Goal: Task Accomplishment & Management: Complete application form

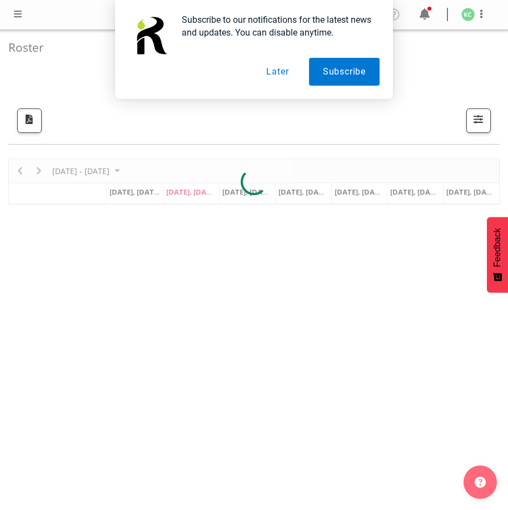
click at [282, 73] on button "Later" at bounding box center [277, 72] width 50 height 28
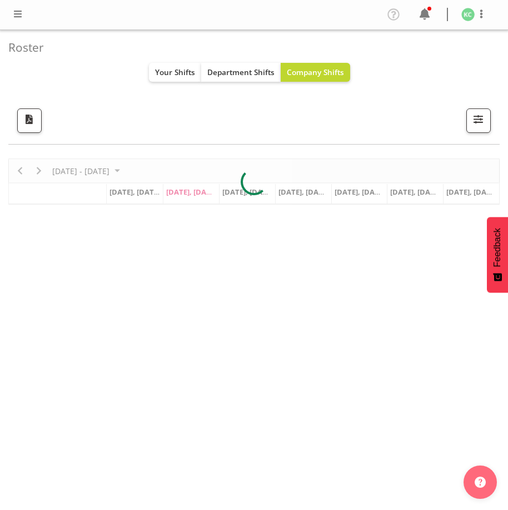
click at [19, 16] on span at bounding box center [17, 13] width 13 height 13
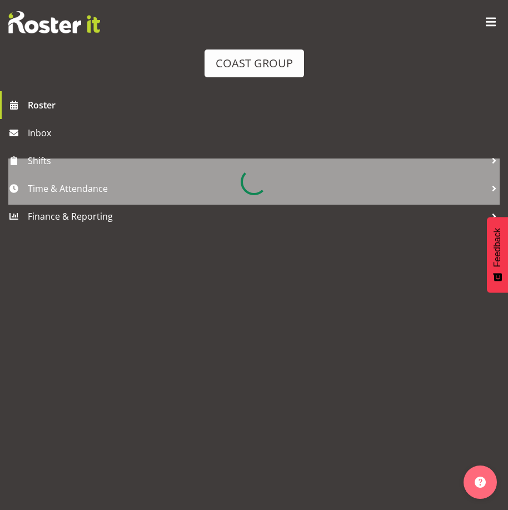
click at [103, 188] on div at bounding box center [253, 181] width 491 height 46
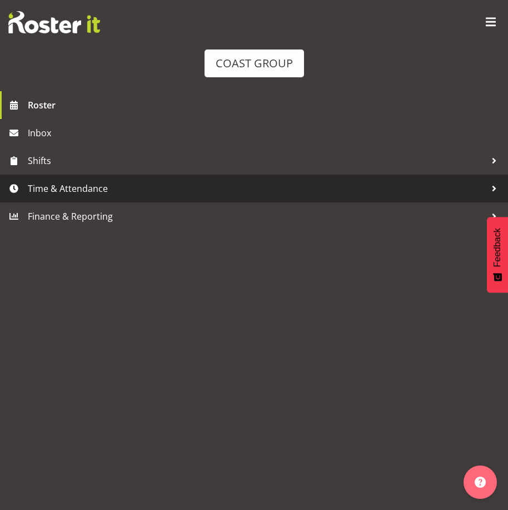
click at [80, 187] on span "Time & Attendance" at bounding box center [257, 188] width 458 height 17
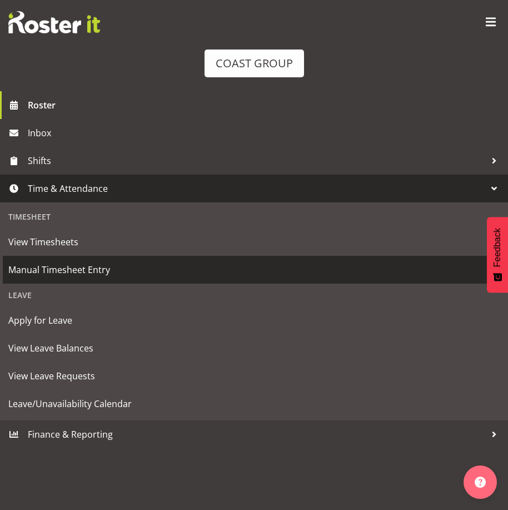
click at [69, 266] on span "Manual Timesheet Entry" at bounding box center [253, 269] width 491 height 17
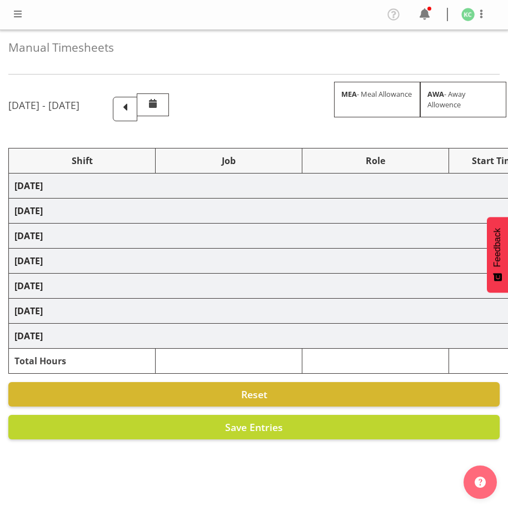
select select "16481"
select select "1881"
select select "16481"
select select "1881"
select select "16481"
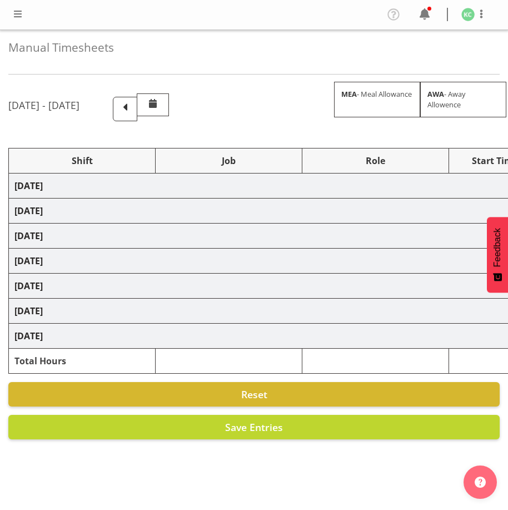
select select "1881"
select select "16481"
select select "1881"
select select "16481"
select select "1881"
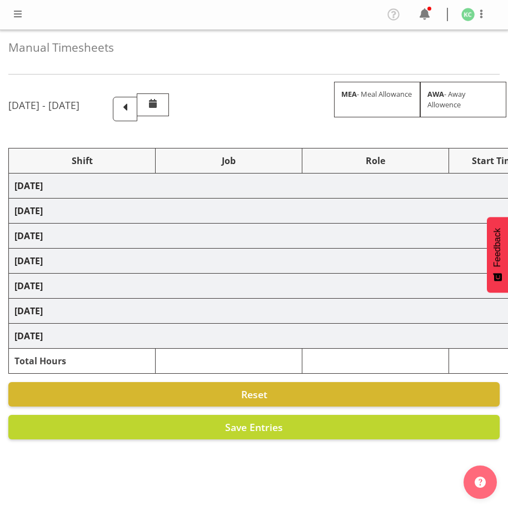
select select "14"
select select "16481"
select select "1881"
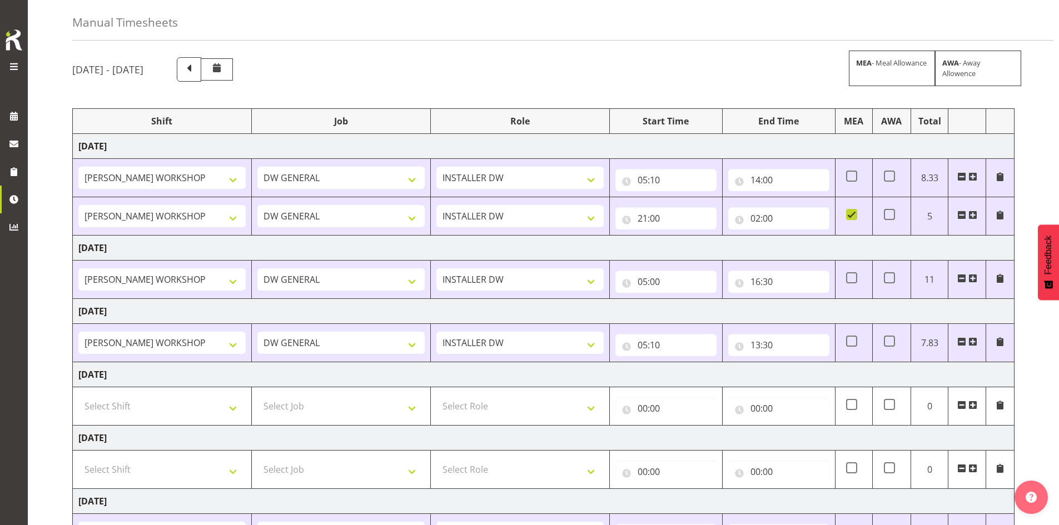
scroll to position [203, 0]
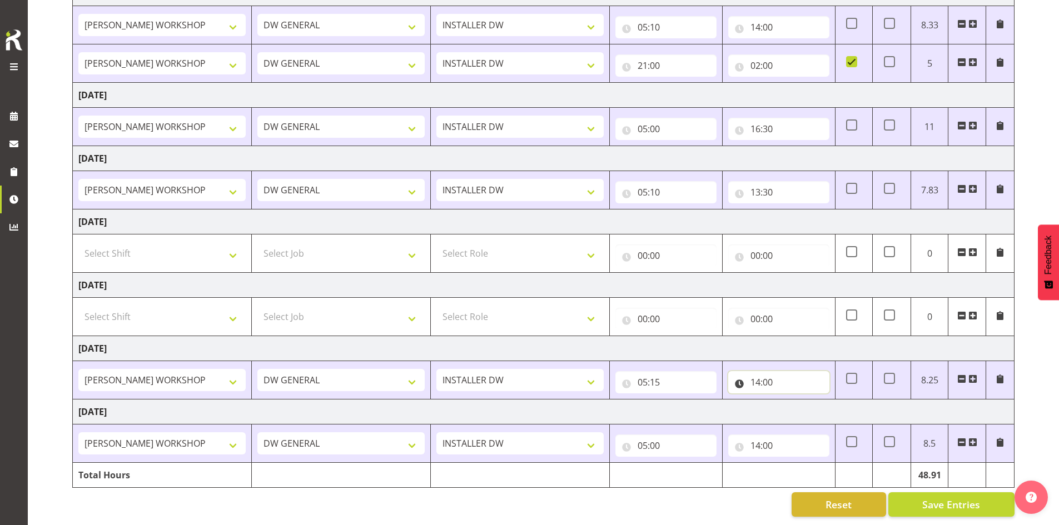
click at [508, 373] on input "14:00" at bounding box center [778, 382] width 101 height 22
click at [508, 403] on select "00 01 02 03 04 05 06 07 08 09 10 11 12 13 14 15 16 17 18 19 20 21 22 23 24 25 2…" at bounding box center [832, 411] width 25 height 22
select select "20"
click at [508, 400] on select "00 01 02 03 04 05 06 07 08 09 10 11 12 13 14 15 16 17 18 19 20 21 22 23 24 25 2…" at bounding box center [832, 411] width 25 height 22
type input "14:20"
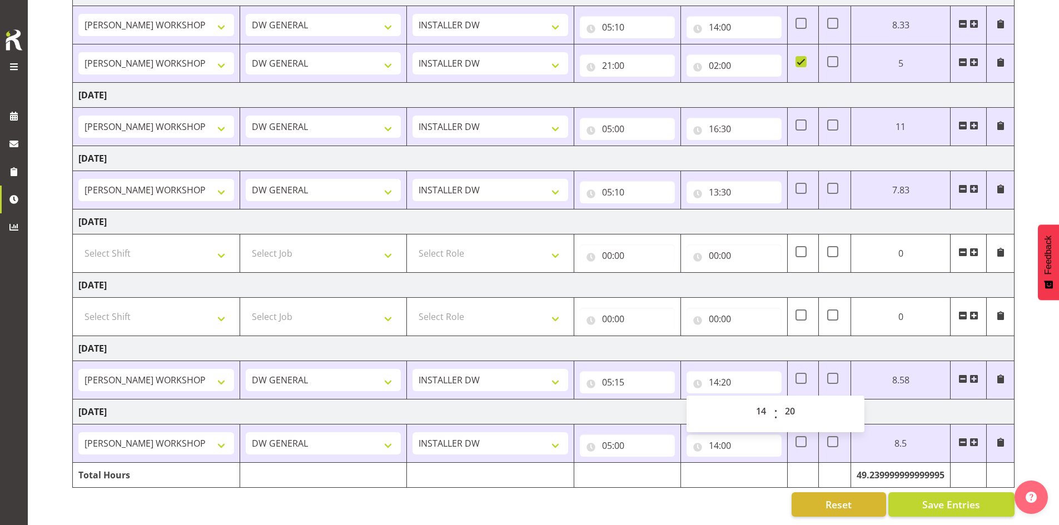
click at [508, 403] on td "Tuesday 23rd September 2025" at bounding box center [544, 412] width 942 height 25
click at [508, 439] on input "05:00" at bounding box center [627, 446] width 95 height 22
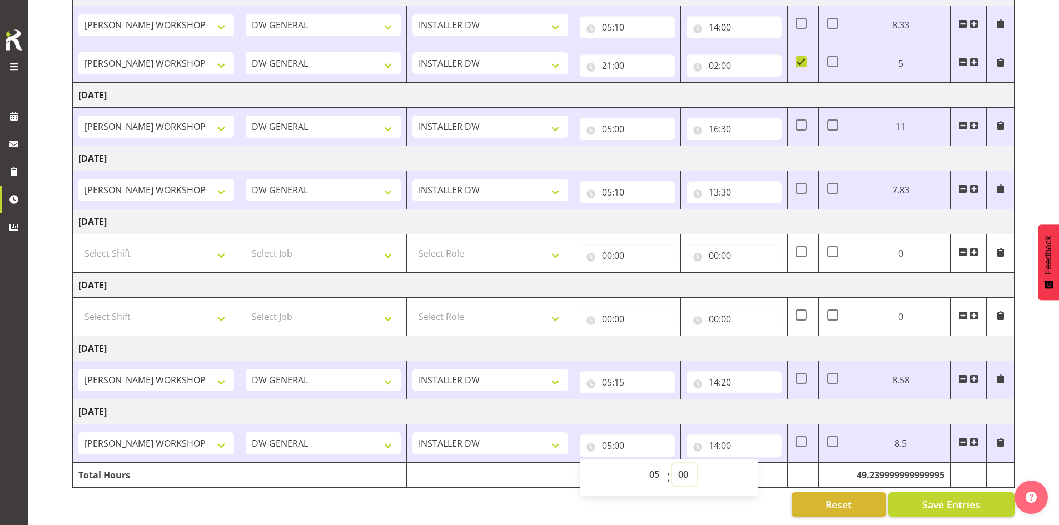
click at [508, 464] on select "00 01 02 03 04 05 06 07 08 09 10 11 12 13 14 15 16 17 18 19 20 21 22 23 24 25 2…" at bounding box center [684, 475] width 25 height 22
select select "10"
click at [508, 464] on select "00 01 02 03 04 05 06 07 08 09 10 11 12 13 14 15 16 17 18 19 20 21 22 23 24 25 2…" at bounding box center [684, 475] width 25 height 22
type input "05:10"
click at [508, 495] on div "Reset Save Entries" at bounding box center [543, 504] width 942 height 24
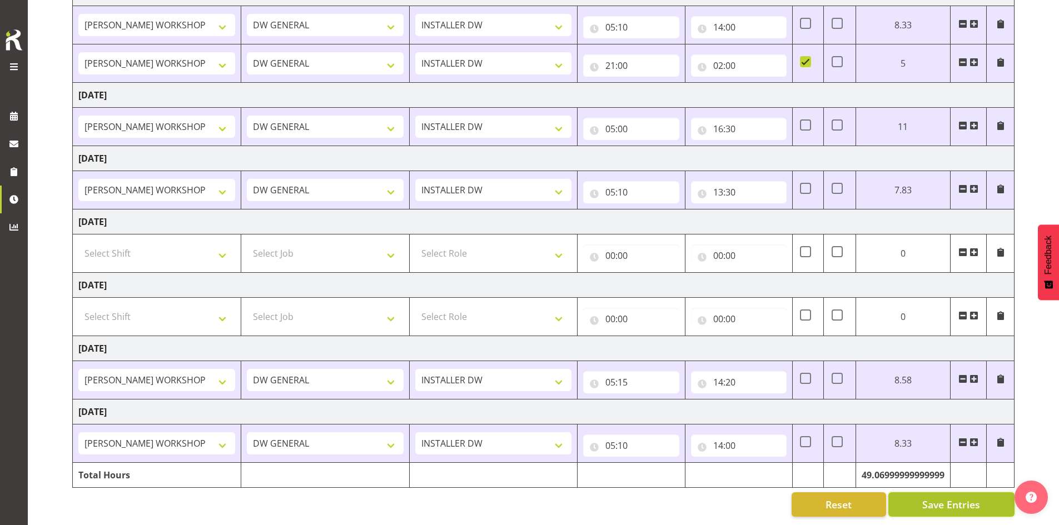
click at [508, 498] on span "Save Entries" at bounding box center [951, 504] width 58 height 14
click at [508, 438] on span at bounding box center [973, 442] width 9 height 9
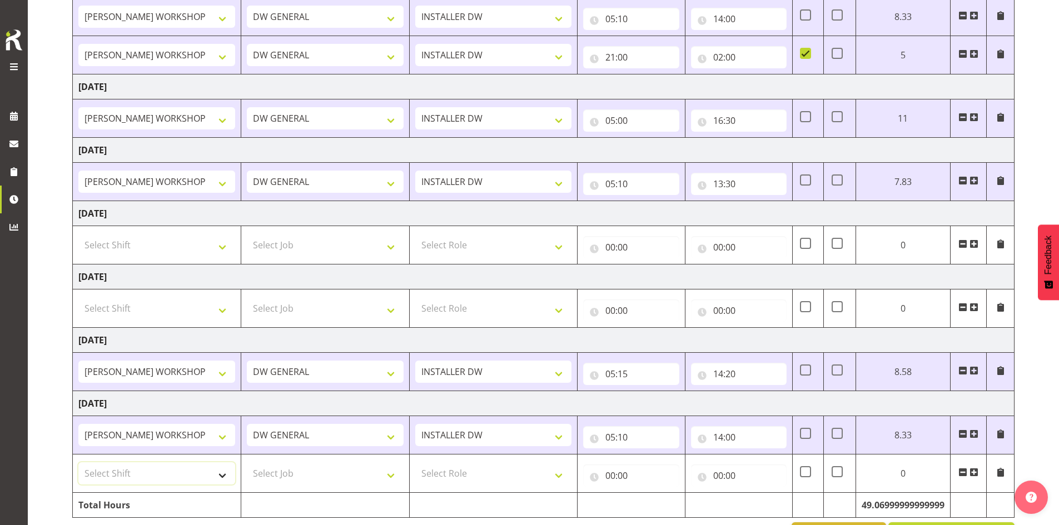
click at [178, 471] on select "Select Shift AKL SIGN ADMIN1 (LEAVE ALONE, DONT MAKE INACTIVE) DW ACCOUNT MANAG…" at bounding box center [156, 473] width 157 height 22
select select "16481"
click at [78, 462] on select "Select Shift AKL SIGN ADMIN1 (LEAVE ALONE, DONT MAKE INACTIVE) DW ACCOUNT MANAG…" at bounding box center [156, 473] width 157 height 22
click at [280, 474] on select "Select Job 1 Carlton Events 1 Carlton Hamilton 1 Carlton Wellington 1 EHS WAREH…" at bounding box center [325, 473] width 157 height 22
select select "1881"
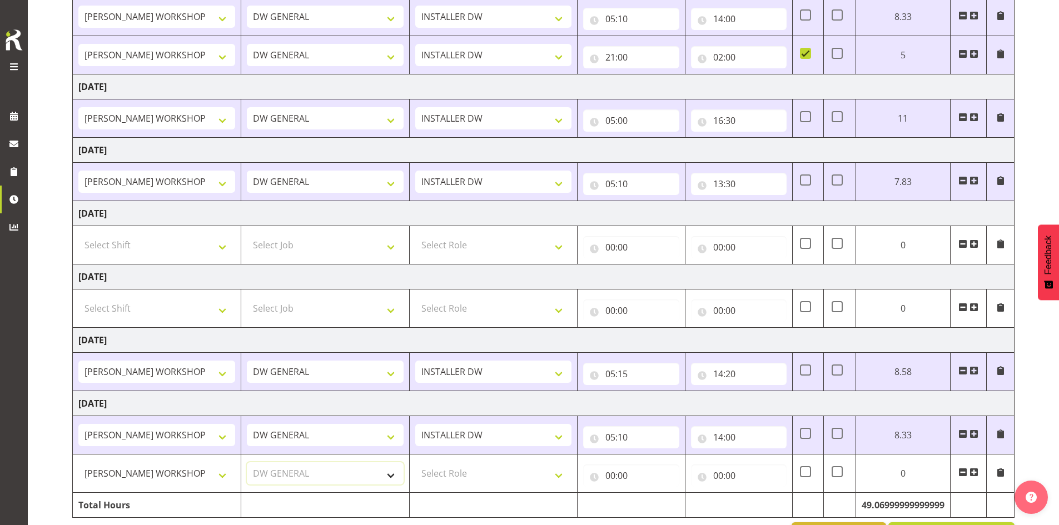
click at [247, 462] on select "Select Job 1 Carlton Events 1 Carlton Hamilton 1 Carlton Wellington 1 EHS WAREH…" at bounding box center [325, 473] width 157 height 22
click at [470, 470] on select "Select Role INSTALLER DW" at bounding box center [493, 473] width 157 height 22
select select "219"
click at [415, 462] on select "Select Role INSTALLER DW" at bounding box center [493, 473] width 157 height 22
click at [508, 477] on input "00:00" at bounding box center [631, 476] width 96 height 22
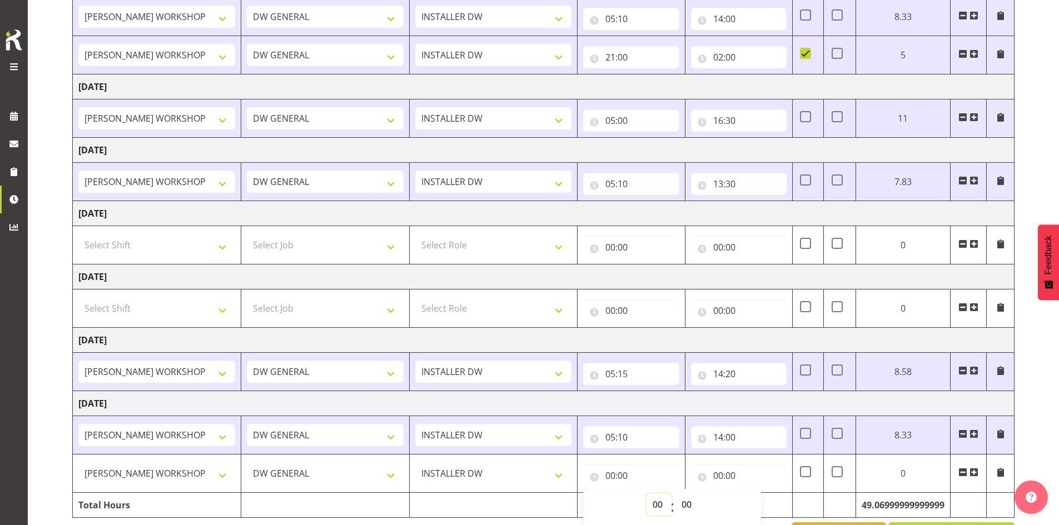
click at [508, 505] on select "00 01 02 03 04 05 06 07 08 09 10 11 12 13 14 15 16 17 18 19 20 21 22 23" at bounding box center [658, 505] width 25 height 22
select select "20"
click at [508, 494] on select "00 01 02 03 04 05 06 07 08 09 10 11 12 13 14 15 16 17 18 19 20 21 22 23" at bounding box center [658, 505] width 25 height 22
type input "20:00"
click at [508, 506] on select "00 01 02 03 04 05 06 07 08 09 10 11 12 13 14 15 16 17 18 19 20 21 22 23 24 25 2…" at bounding box center [687, 505] width 25 height 22
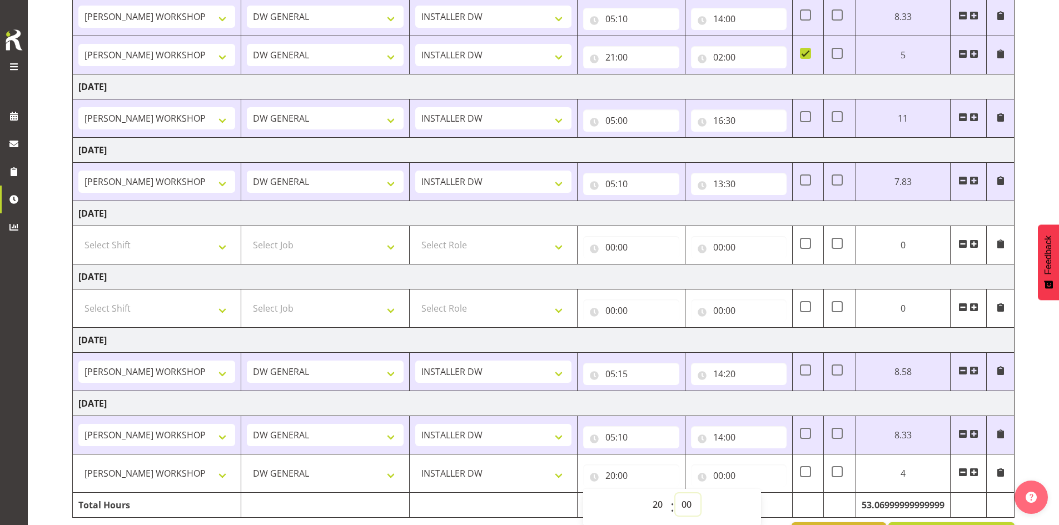
select select "30"
click at [508, 494] on select "00 01 02 03 04 05 06 07 08 09 10 11 12 13 14 15 16 17 18 19 20 21 22 23 24 25 2…" at bounding box center [687, 505] width 25 height 22
type input "20:30"
click at [508, 502] on select "00 01 02 03 04 05 06 07 08 09 10 11 12 13 14 15 16 17 18 19 20 21 22 23" at bounding box center [658, 505] width 25 height 22
select select "21"
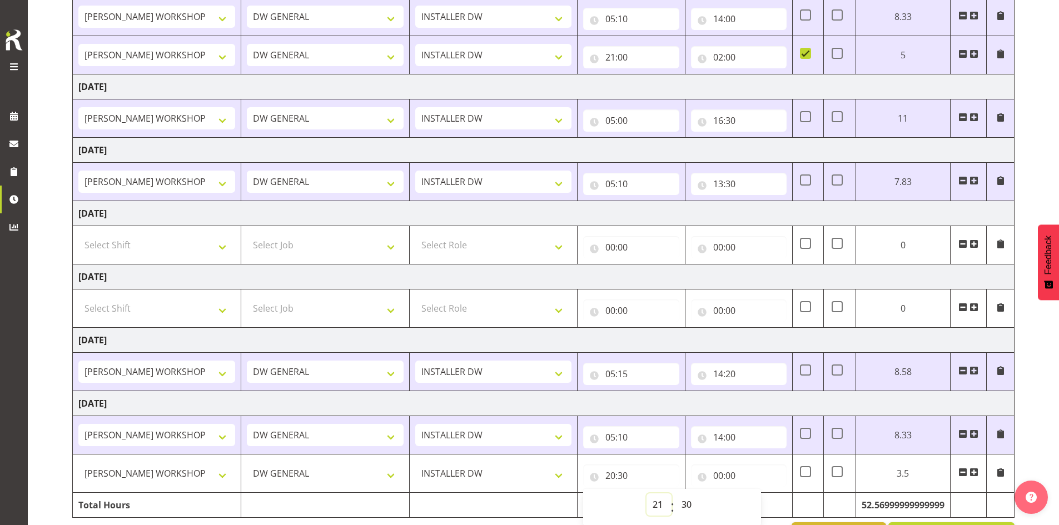
click at [508, 494] on select "00 01 02 03 04 05 06 07 08 09 10 11 12 13 14 15 16 17 18 19 20 21 22 23" at bounding box center [658, 505] width 25 height 22
type input "21:30"
click at [508, 503] on td at bounding box center [738, 505] width 107 height 25
click at [508, 475] on input "00:00" at bounding box center [739, 476] width 96 height 22
click at [508, 504] on select "00 01 02 03 04 05 06 07 08 09 10 11 12 13 14 15 16 17 18 19 20 21 22 23" at bounding box center [766, 505] width 25 height 22
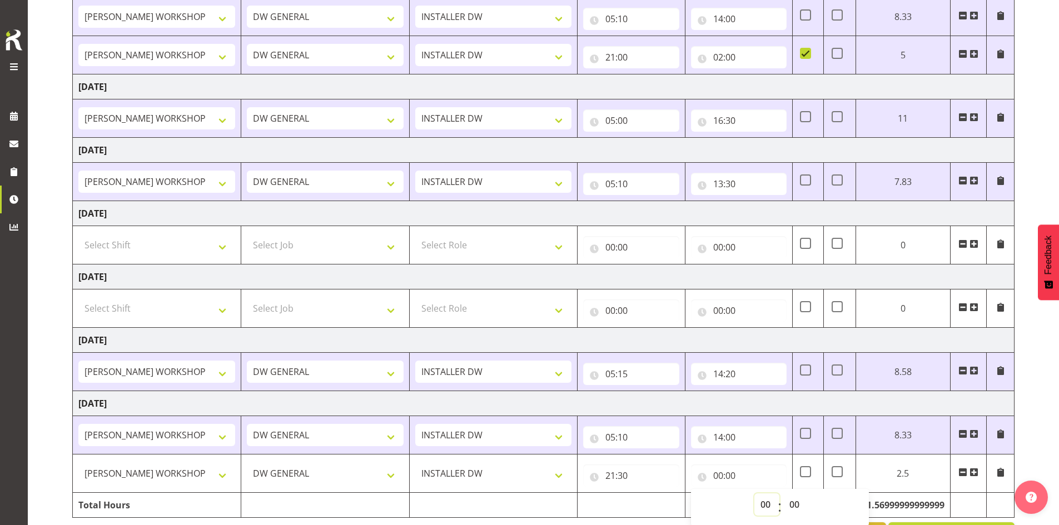
select select "2"
click at [508, 494] on select "00 01 02 03 04 05 06 07 08 09 10 11 12 13 14 15 16 17 18 19 20 21 22 23" at bounding box center [766, 505] width 25 height 22
type input "02:00"
click at [508, 503] on select "00 01 02 03 04 05 06 07 08 09 10 11 12 13 14 15 16 17 18 19 20 21 22 23 24 25 2…" at bounding box center [795, 505] width 25 height 22
click at [508, 505] on td at bounding box center [631, 505] width 107 height 25
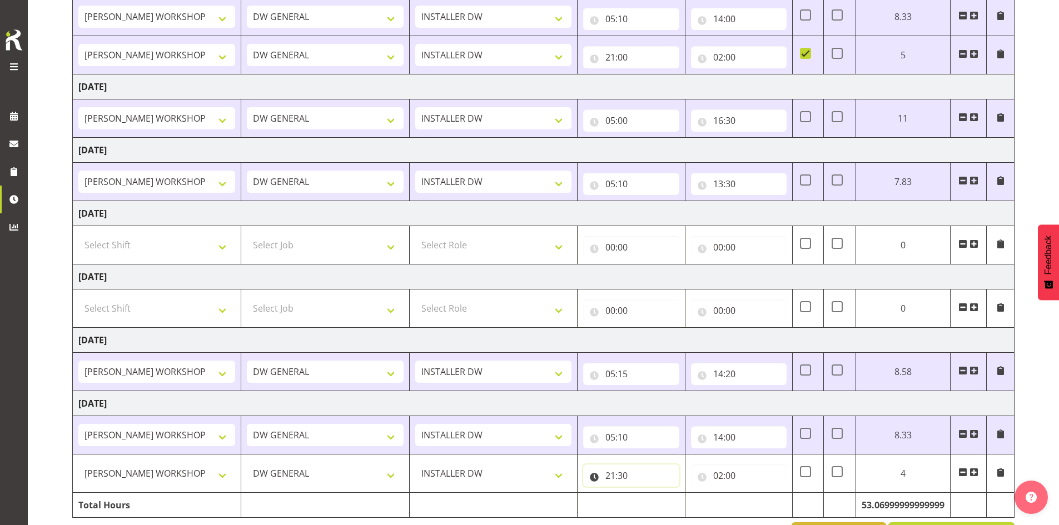
click at [508, 475] on input "21:30" at bounding box center [631, 476] width 96 height 22
click at [508, 507] on select "00 01 02 03 04 05 06 07 08 09 10 11 12 13 14 15 16 17 18 19 20 21 22 23" at bounding box center [658, 505] width 25 height 22
select select "22"
click at [508, 494] on select "00 01 02 03 04 05 06 07 08 09 10 11 12 13 14 15 16 17 18 19 20 21 22 23" at bounding box center [658, 505] width 25 height 22
type input "22:30"
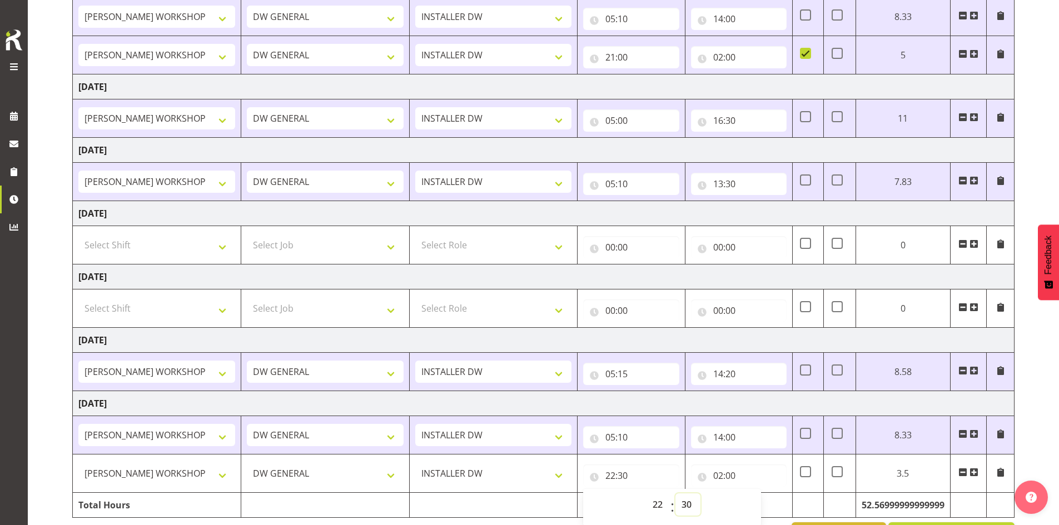
click at [508, 502] on select "00 01 02 03 04 05 06 07 08 09 10 11 12 13 14 15 16 17 18 19 20 21 22 23 24 25 2…" at bounding box center [687, 505] width 25 height 22
select select "0"
click at [508, 494] on select "00 01 02 03 04 05 06 07 08 09 10 11 12 13 14 15 16 17 18 19 20 21 22 23 24 25 2…" at bounding box center [687, 505] width 25 height 22
type input "22:00"
click at [508, 506] on td at bounding box center [493, 505] width 168 height 25
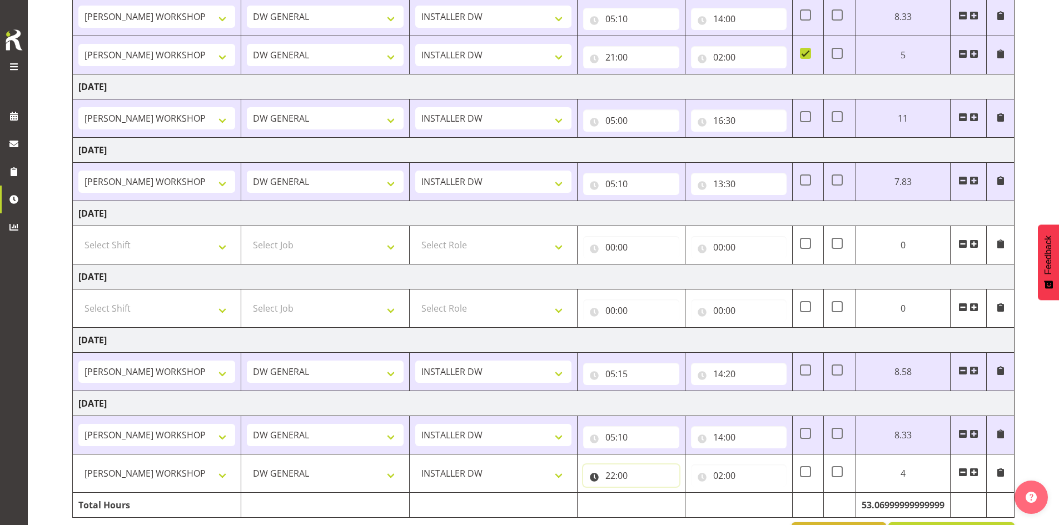
click at [508, 473] on input "22:00" at bounding box center [631, 476] width 96 height 22
click at [508, 504] on select "00 01 02 03 04 05 06 07 08 09 10 11 12 13 14 15 16 17 18 19 20 21 22 23" at bounding box center [658, 505] width 25 height 22
select select "21"
click at [508, 494] on select "00 01 02 03 04 05 06 07 08 09 10 11 12 13 14 15 16 17 18 19 20 21 22 23" at bounding box center [658, 505] width 25 height 22
type input "21:00"
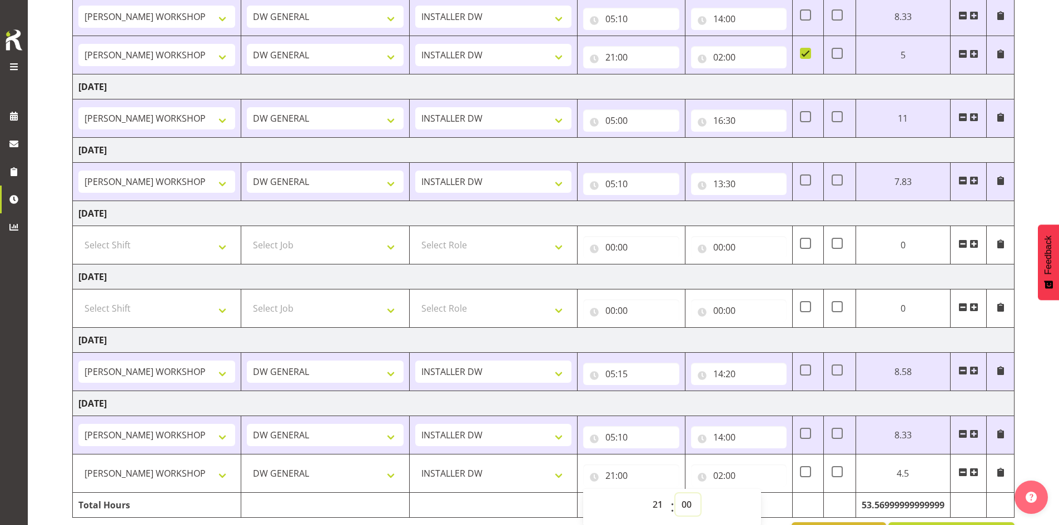
click at [508, 502] on select "00 01 02 03 04 05 06 07 08 09 10 11 12 13 14 15 16 17 18 19 20 21 22 23 24 25 2…" at bounding box center [687, 505] width 25 height 22
select select "30"
click at [508, 494] on select "00 01 02 03 04 05 06 07 08 09 10 11 12 13 14 15 16 17 18 19 20 21 22 23 24 25 2…" at bounding box center [687, 505] width 25 height 22
type input "21:30"
click at [508, 506] on select "00 01 02 03 04 05 06 07 08 09 10 11 12 13 14 15 16 17 18 19 20 21 22 23 24 25 2…" at bounding box center [687, 505] width 25 height 22
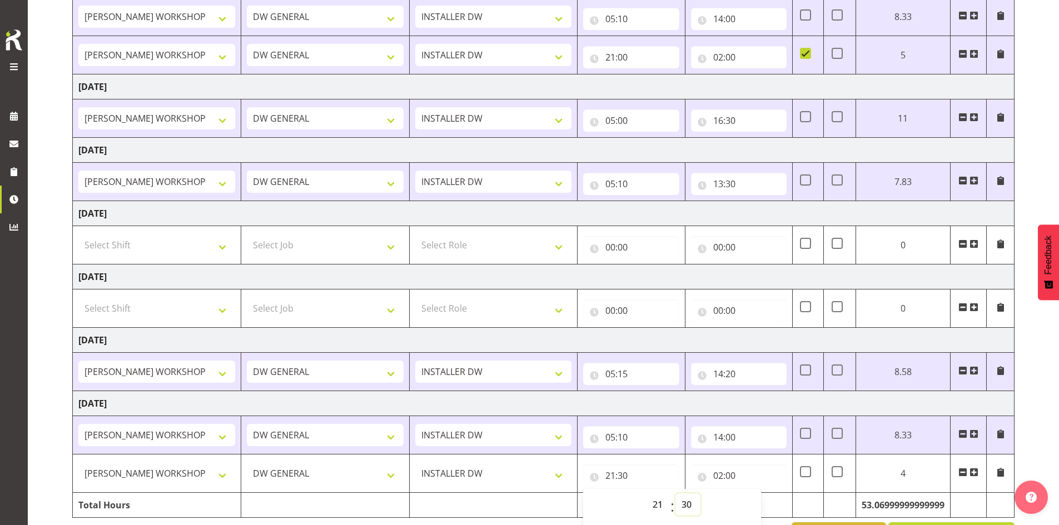
select select "0"
click at [508, 494] on select "00 01 02 03 04 05 06 07 08 09 10 11 12 13 14 15 16 17 18 19 20 21 22 23 24 25 2…" at bounding box center [687, 505] width 25 height 22
type input "21:00"
click at [508, 506] on td at bounding box center [493, 505] width 168 height 25
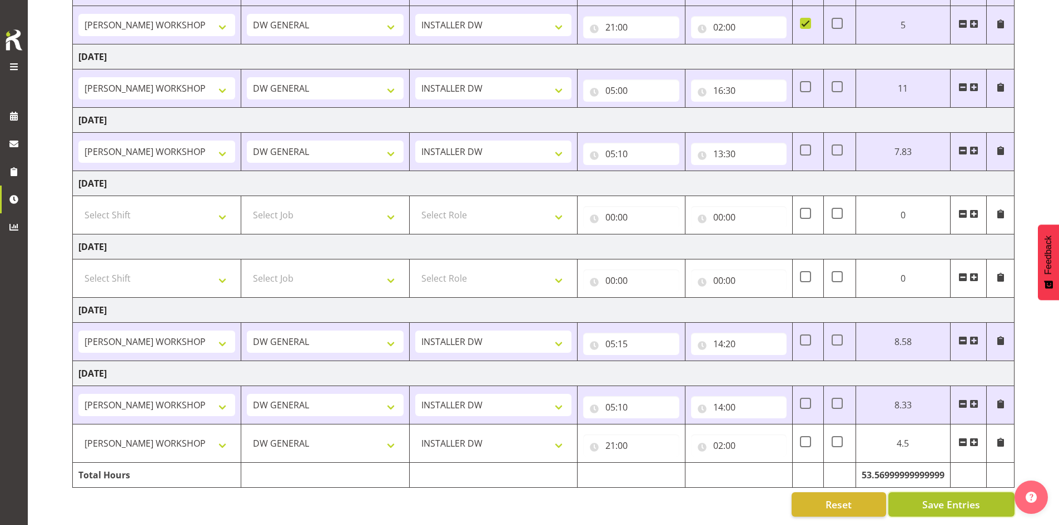
click at [508, 497] on button "Save Entries" at bounding box center [951, 504] width 126 height 24
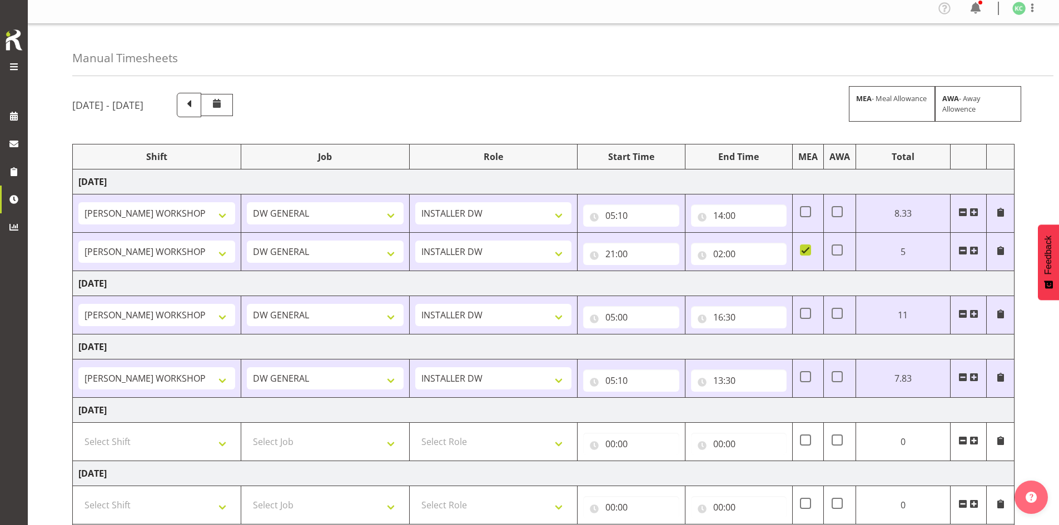
scroll to position [0, 0]
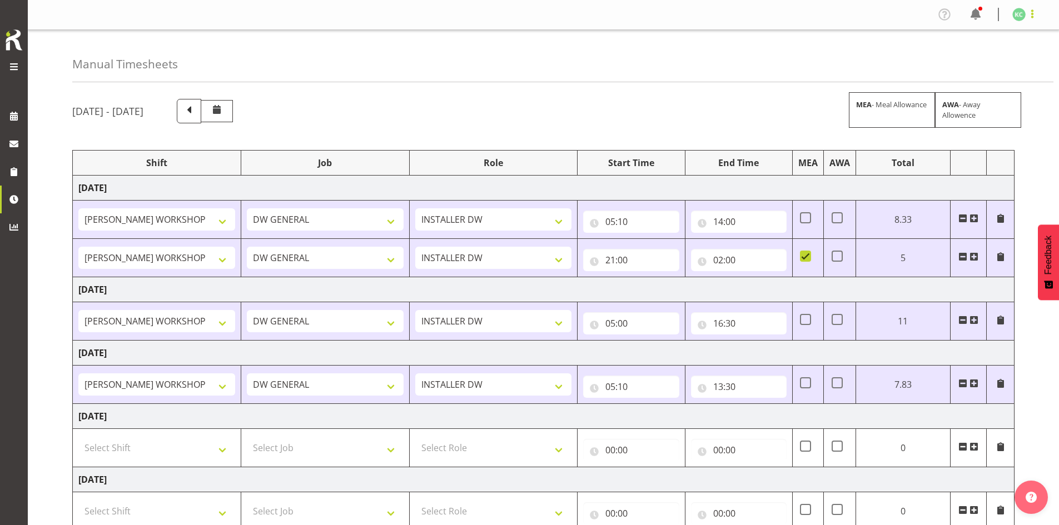
click at [508, 16] on span at bounding box center [1032, 13] width 13 height 13
click at [508, 54] on link "Log Out" at bounding box center [985, 58] width 107 height 20
